Goal: Check status

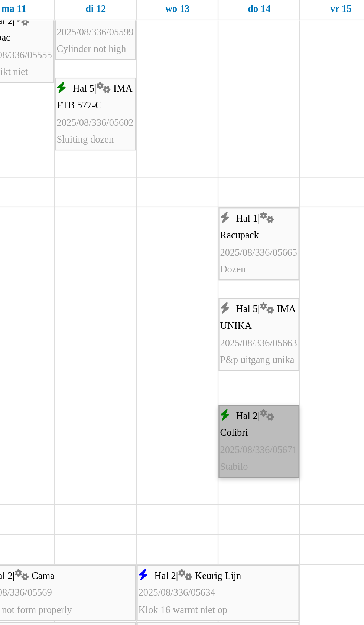
click at [231, 291] on link "Hal 2 | Colibri 2025/08/336/05671 Stabilo" at bounding box center [231, 280] width 34 height 31
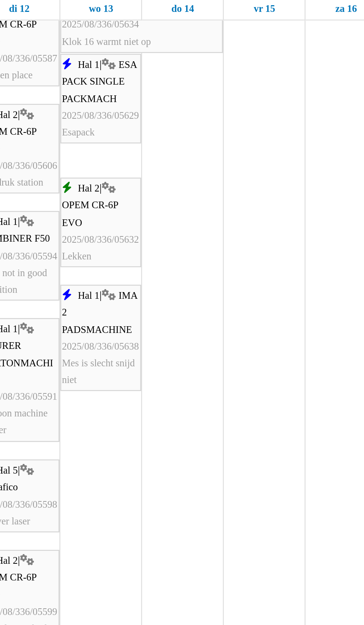
scroll to position [129, 0]
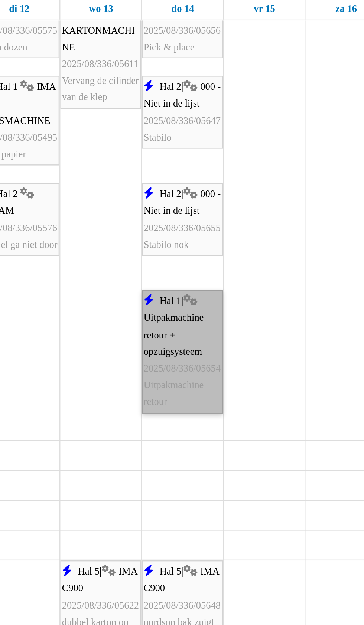
click at [230, 251] on link "Hal 1 | Uitpakmachine retour + opzuigsysteem 2025/08/336/05654 Uitpakmachine re…" at bounding box center [231, 242] width 34 height 52
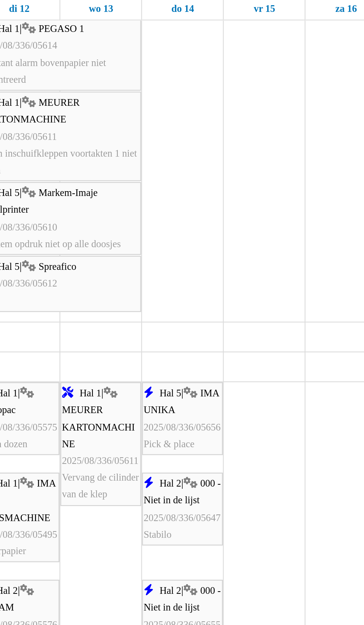
scroll to position [1015, 0]
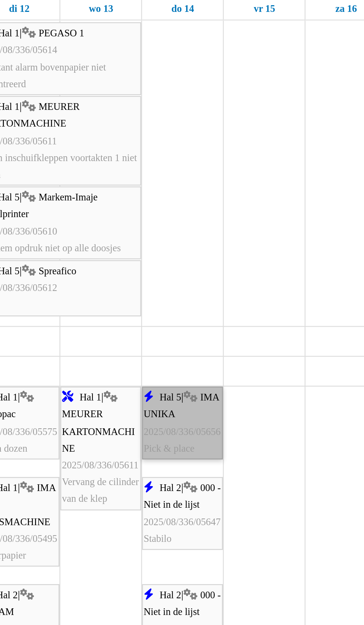
click at [231, 279] on link "Hal 5 | IMA UNIKA 2025/08/336/05656 Pick & place" at bounding box center [231, 272] width 34 height 31
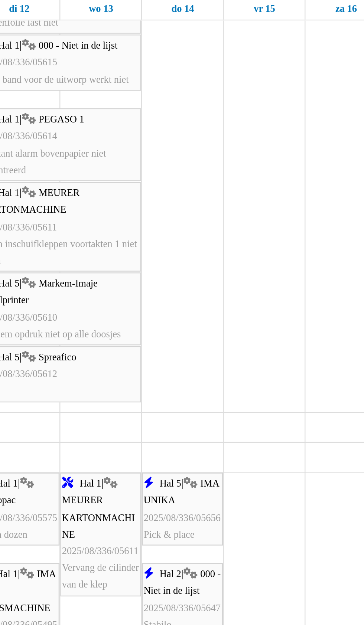
scroll to position [979, 0]
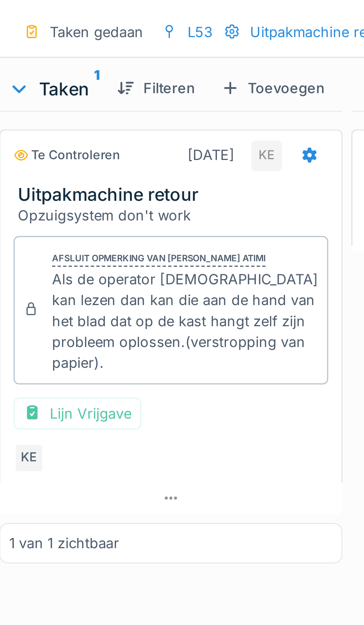
scroll to position [0, 0]
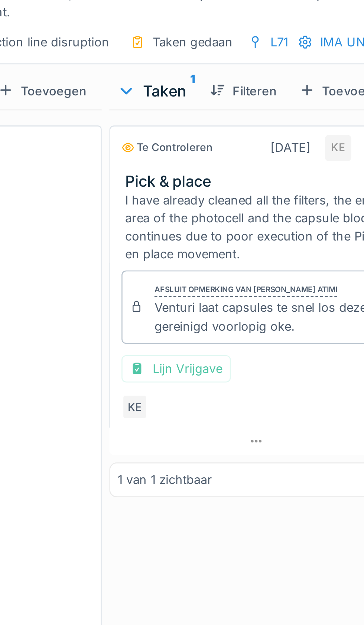
click at [217, 261] on div "Te controleren [DATE] KE Pick & place I have already cleaned all the filters, t…" at bounding box center [211, 355] width 116 height 526
